Goal: Task Accomplishment & Management: Manage account settings

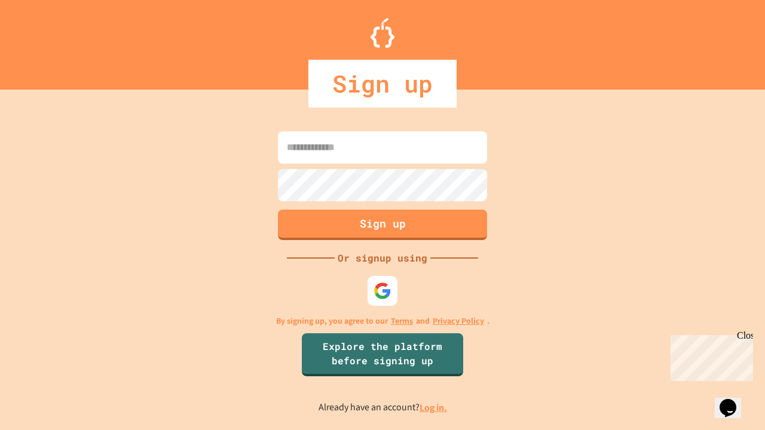
click at [434, 407] on link "Log in." at bounding box center [432, 408] width 27 height 13
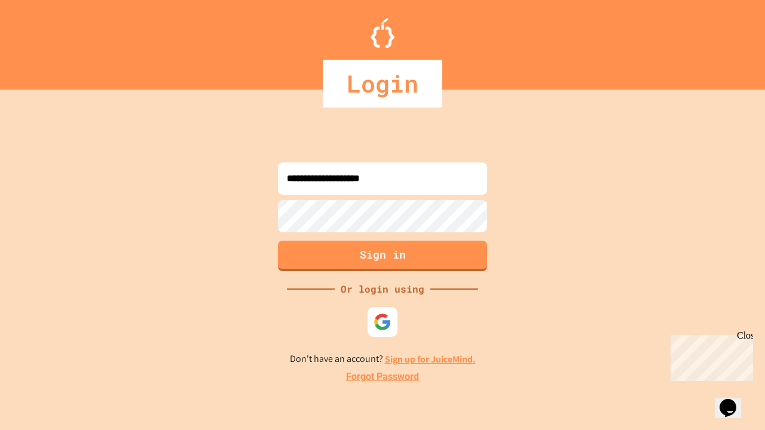
type input "**********"
